Goal: Find specific page/section: Find specific page/section

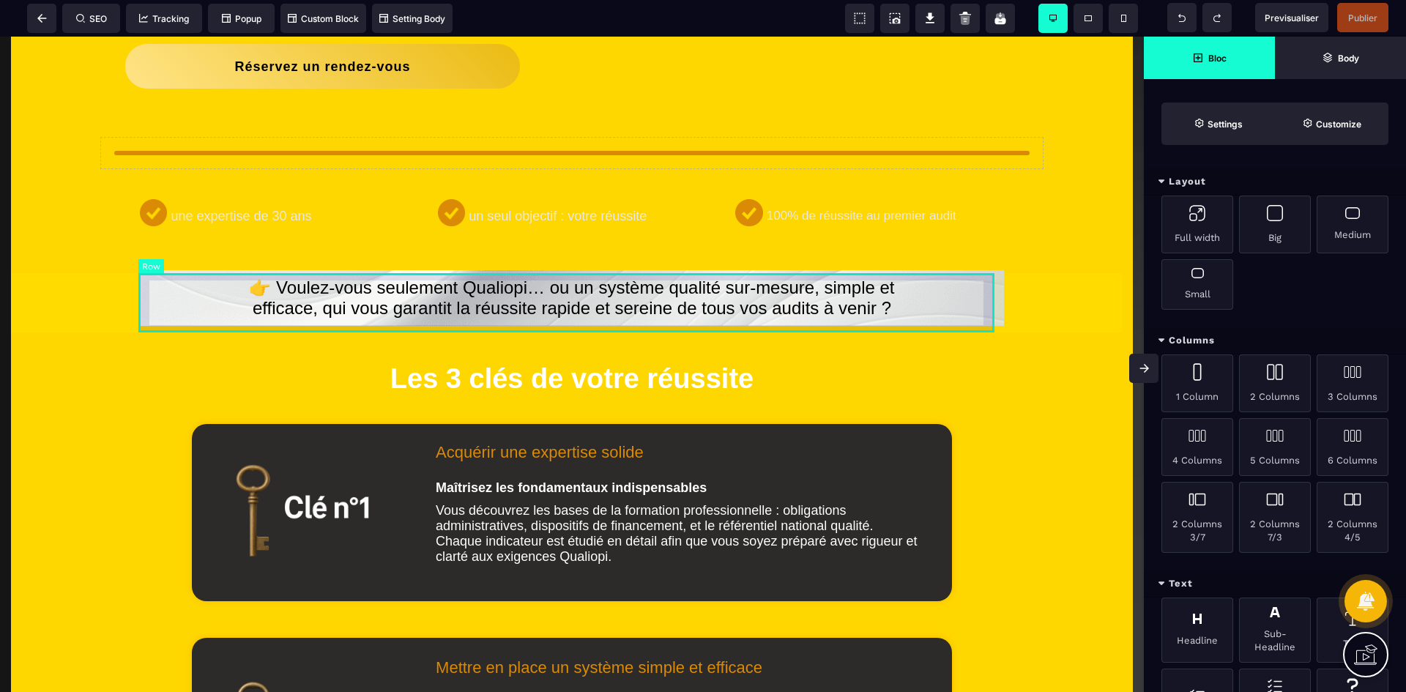
scroll to position [73, 0]
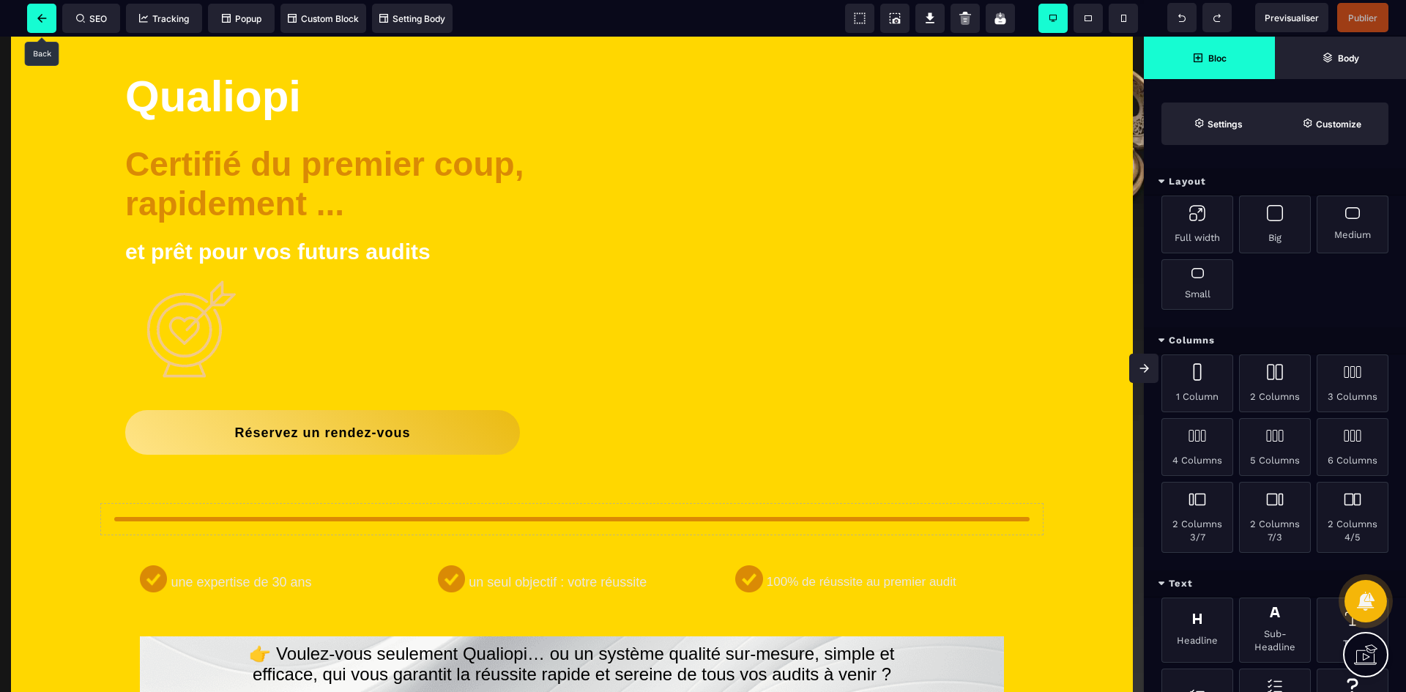
click at [48, 25] on span at bounding box center [41, 18] width 29 height 29
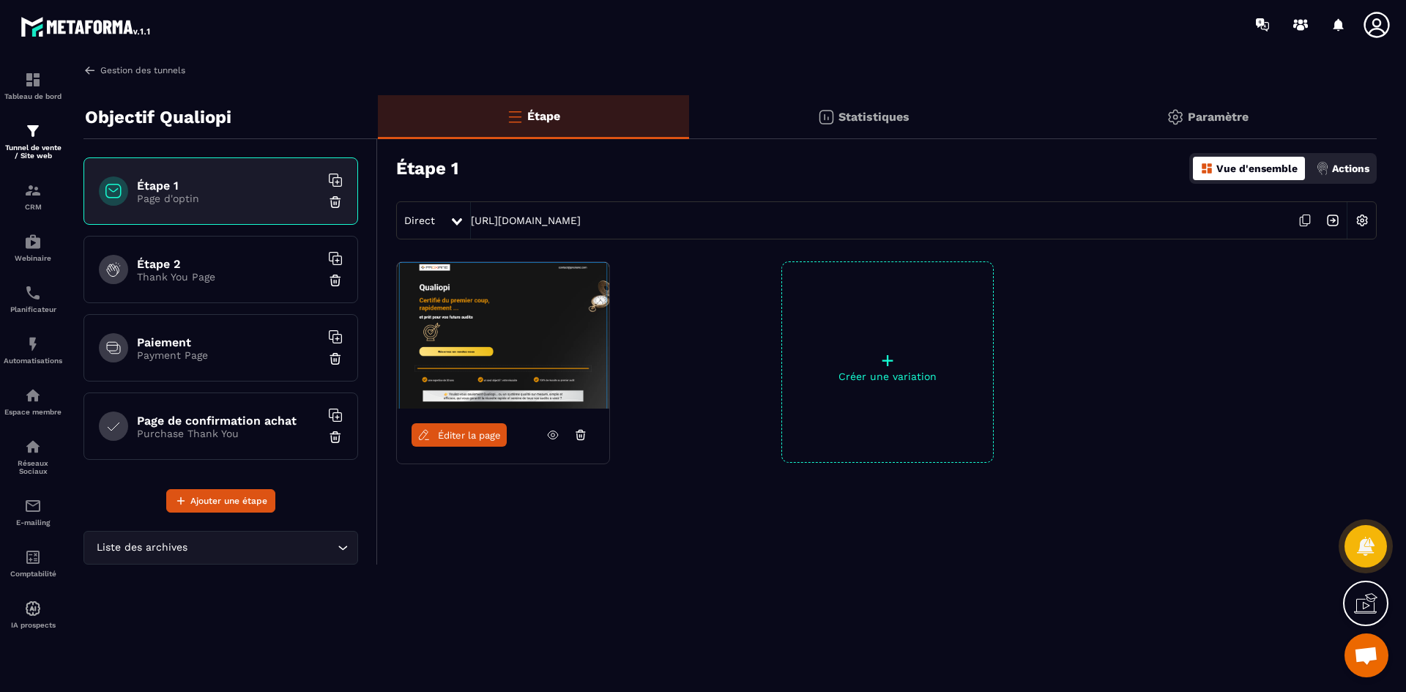
click at [141, 65] on link "Gestion des tunnels" at bounding box center [135, 70] width 102 height 13
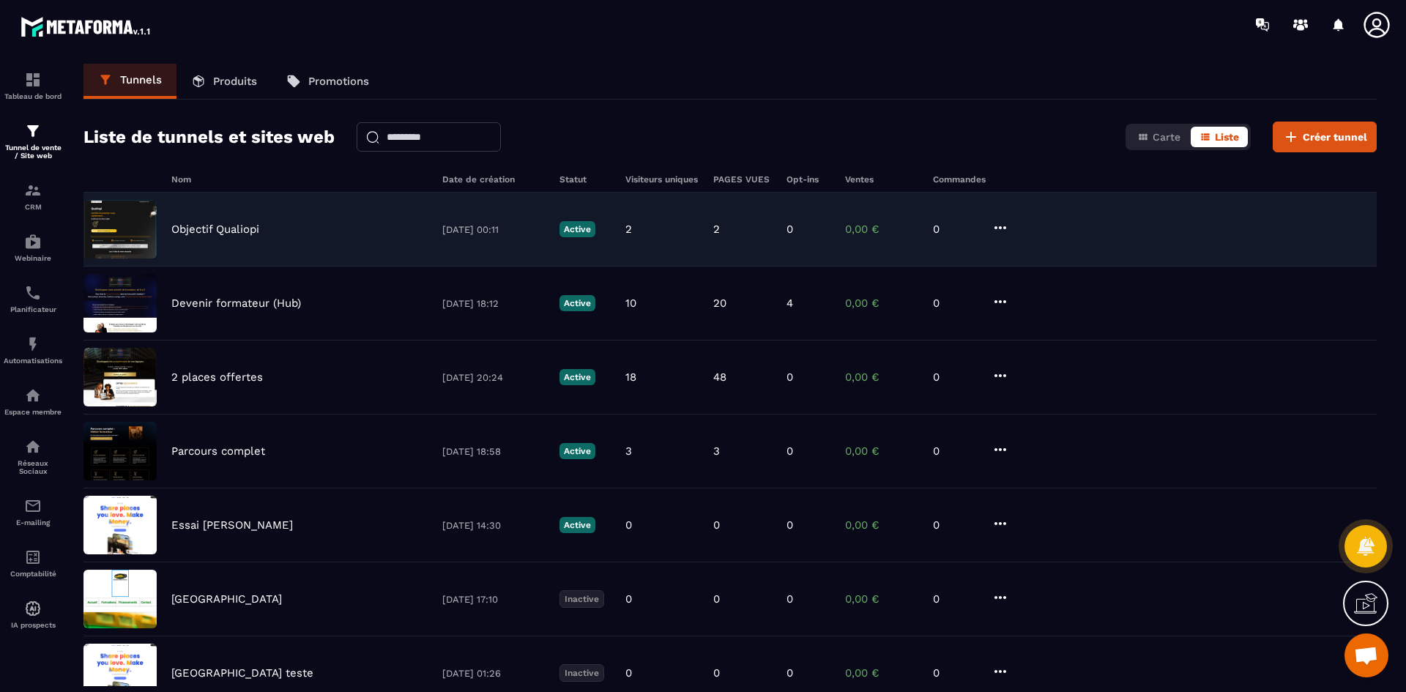
click at [227, 231] on p "Objectif Qualiopi" at bounding box center [215, 229] width 88 height 13
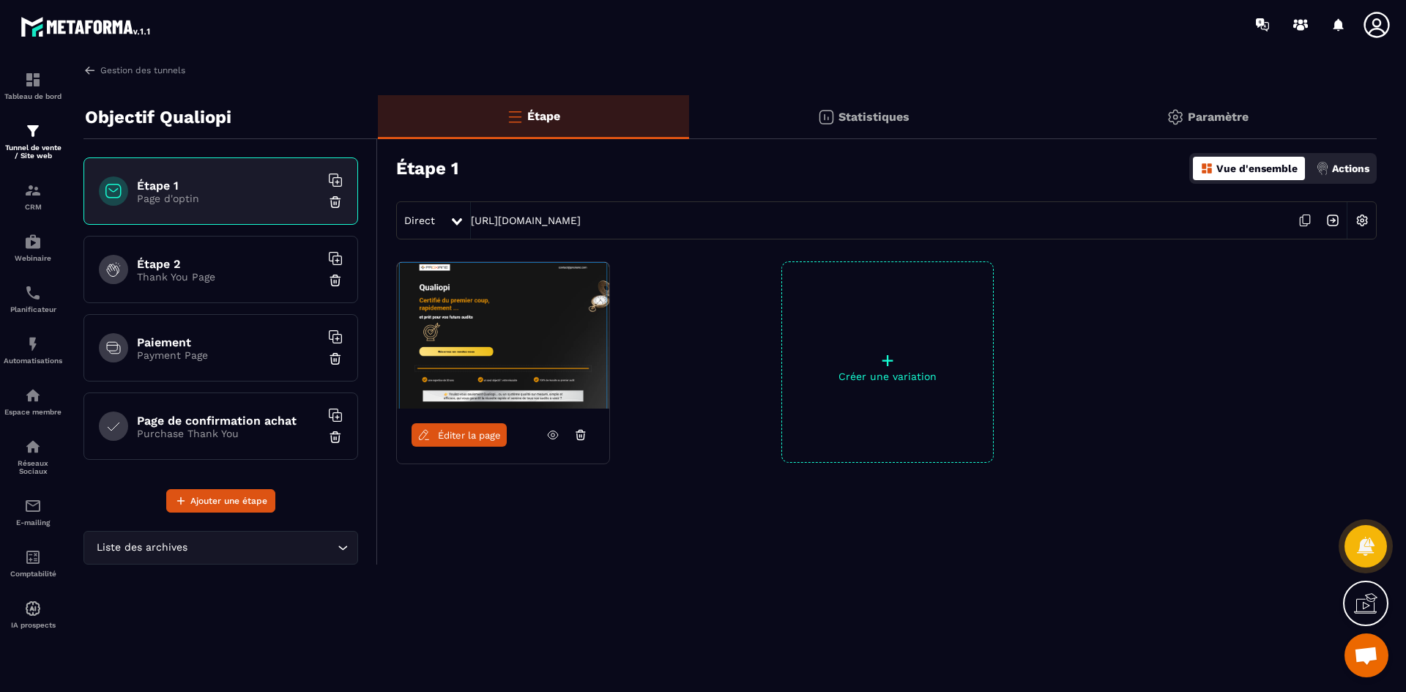
click at [1302, 221] on icon at bounding box center [1305, 221] width 28 height 28
